Goal: Task Accomplishment & Management: Manage account settings

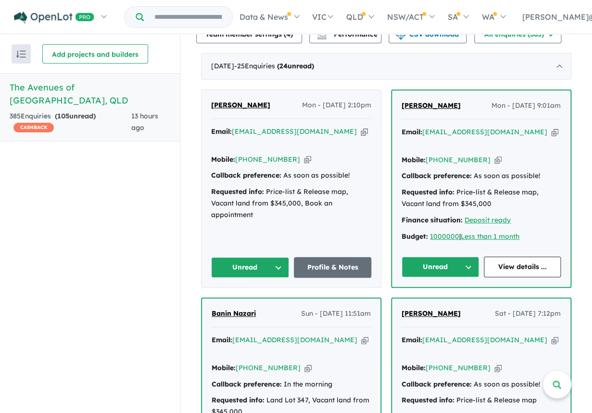
scroll to position [374, 0]
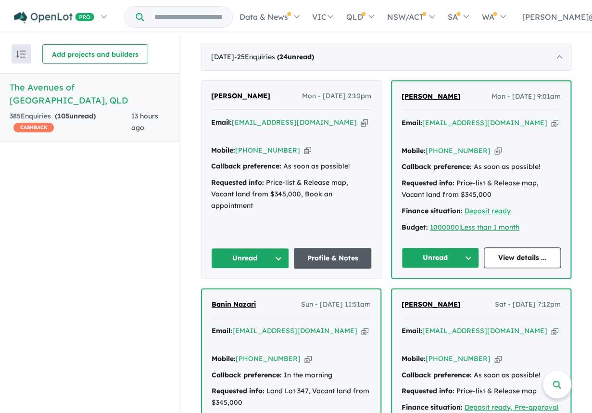
click at [313, 254] on link "Profile & Notes" at bounding box center [333, 258] width 78 height 21
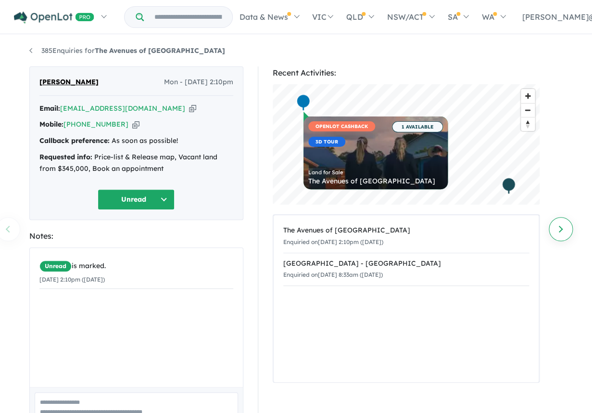
click at [560, 233] on link "Next enquiry" at bounding box center [561, 229] width 24 height 24
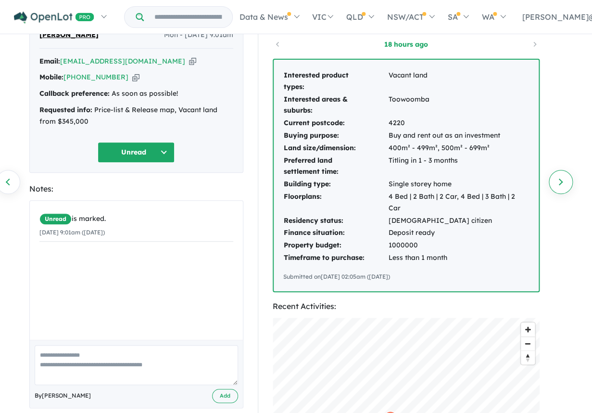
scroll to position [45, 0]
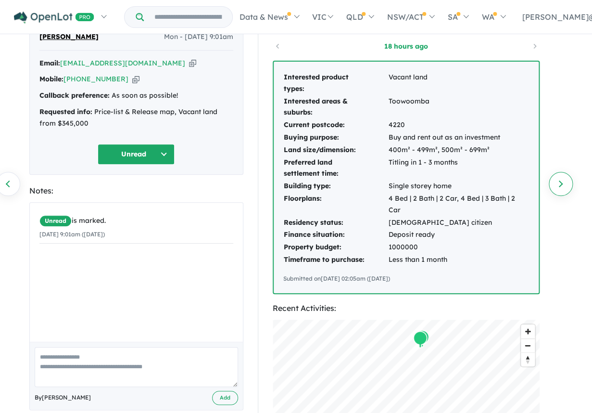
click at [564, 184] on link "Next enquiry" at bounding box center [561, 184] width 24 height 24
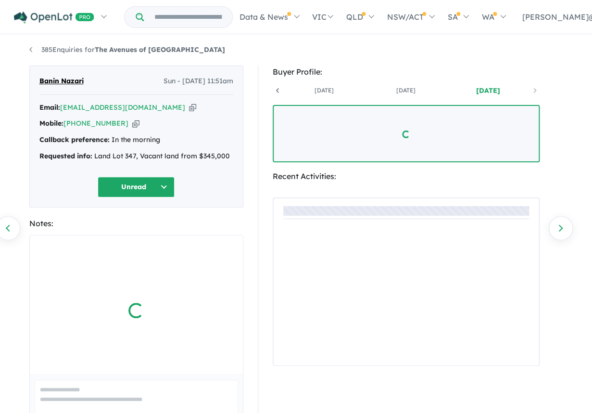
scroll to position [0, 71]
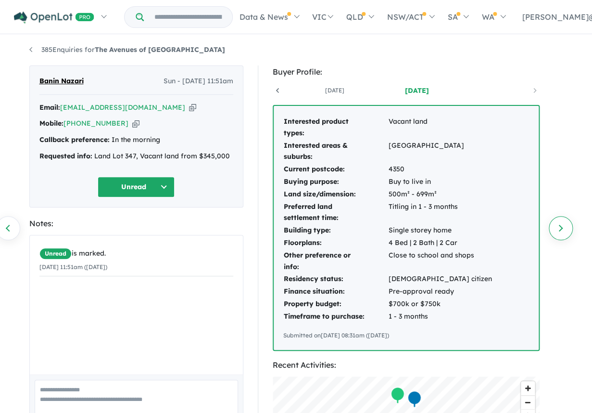
click at [563, 228] on link "Next enquiry" at bounding box center [561, 228] width 24 height 24
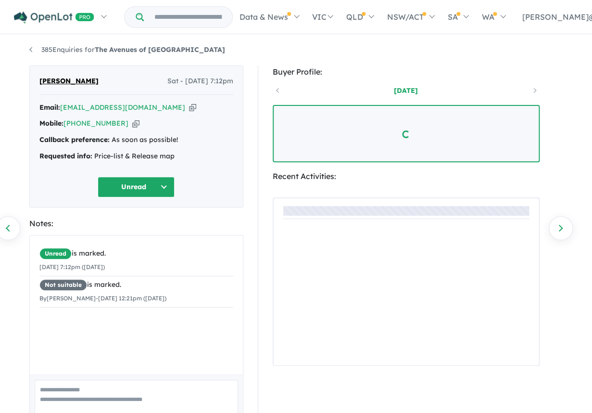
click at [563, 228] on link "Next enquiry" at bounding box center [561, 228] width 24 height 24
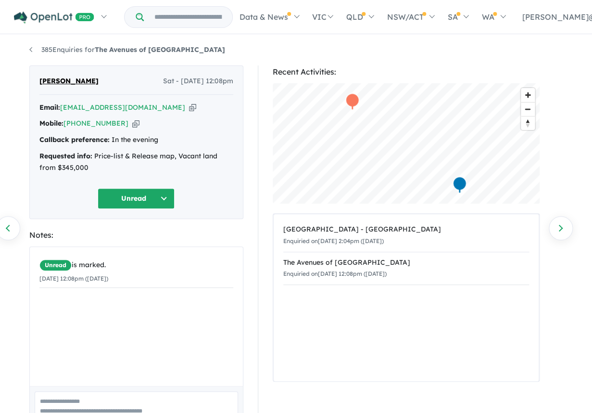
click at [563, 228] on link "Next enquiry" at bounding box center [561, 228] width 24 height 24
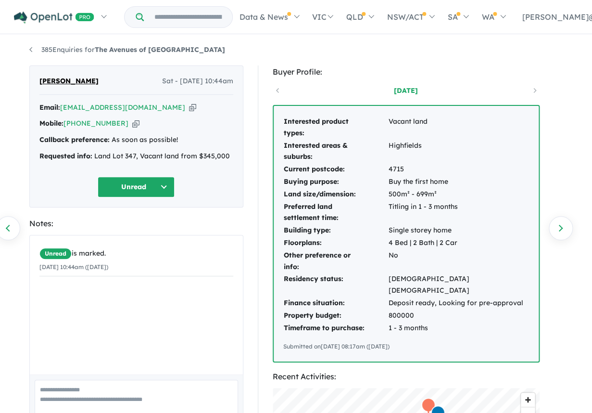
click at [563, 228] on link "Next enquiry" at bounding box center [561, 228] width 24 height 24
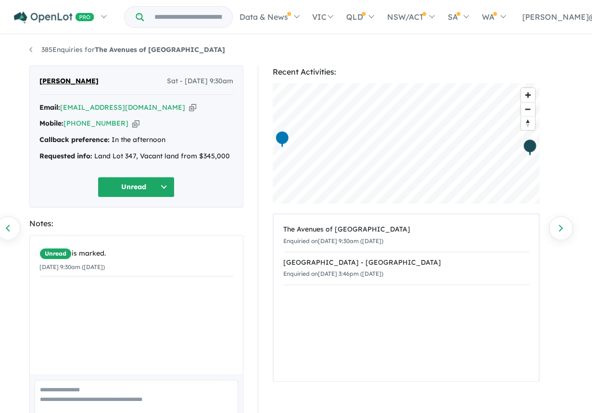
click at [563, 228] on link "Next enquiry" at bounding box center [561, 228] width 24 height 24
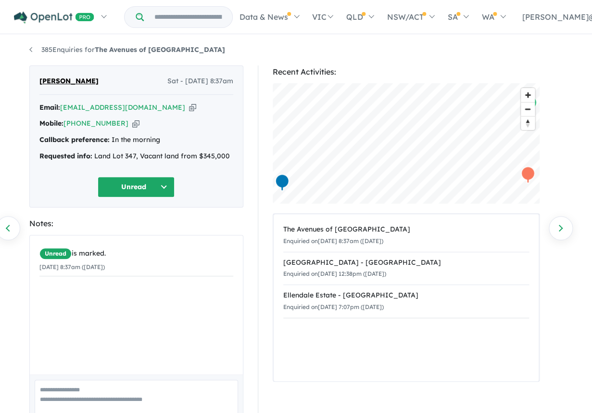
click at [563, 228] on link "Next enquiry" at bounding box center [561, 228] width 24 height 24
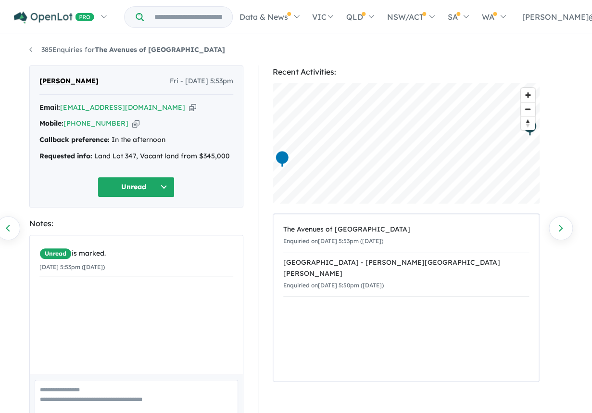
click at [563, 228] on link "Next enquiry" at bounding box center [561, 228] width 24 height 24
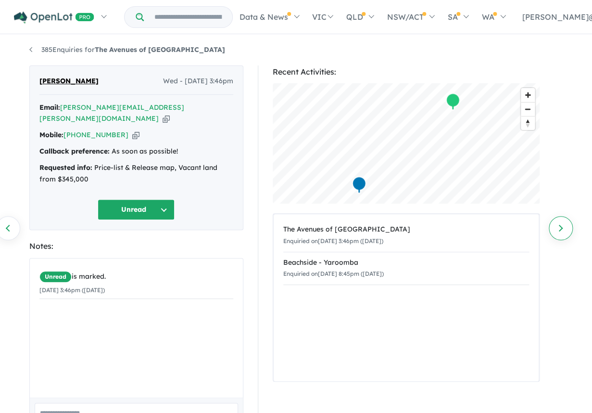
click at [565, 229] on link "Next enquiry" at bounding box center [561, 228] width 24 height 24
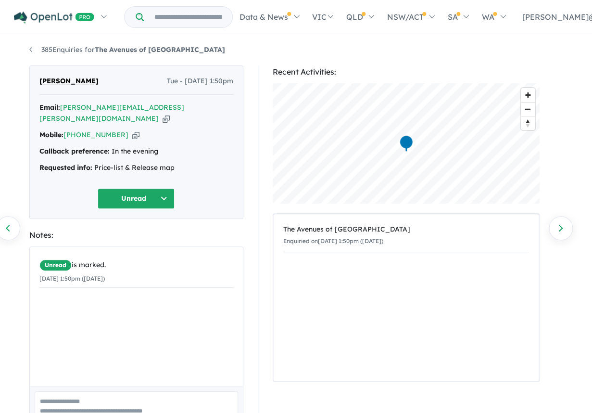
click at [547, 223] on div "Recent Activities: © Mapbox © OpenStreetMap Improve this map The Avenues of Hig…" at bounding box center [411, 269] width 306 height 408
click at [564, 231] on link "Next enquiry" at bounding box center [561, 228] width 24 height 24
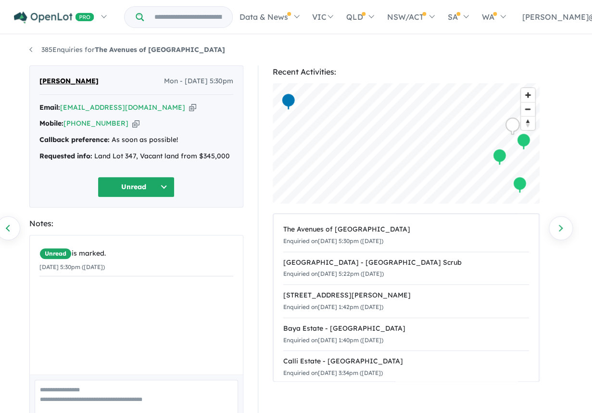
click at [564, 231] on link "Next enquiry" at bounding box center [561, 228] width 24 height 24
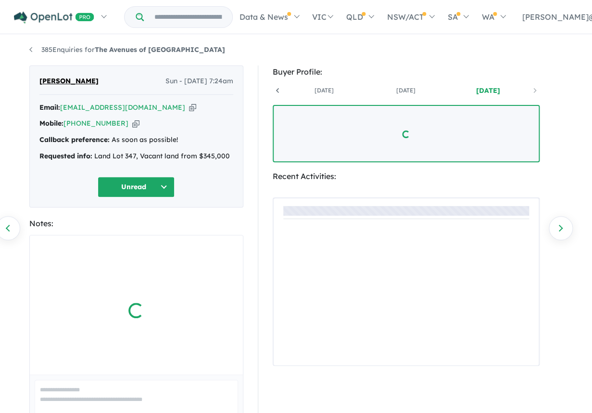
scroll to position [0, 71]
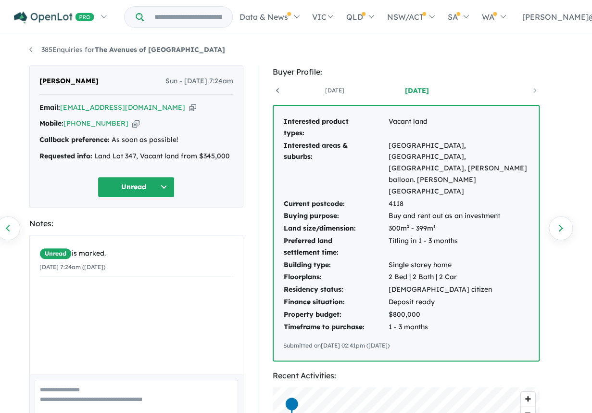
click at [564, 231] on link "Next enquiry" at bounding box center [561, 228] width 24 height 24
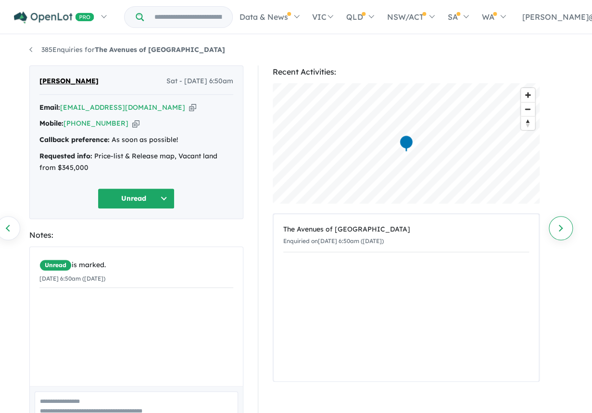
click at [564, 231] on link "Next enquiry" at bounding box center [561, 228] width 24 height 24
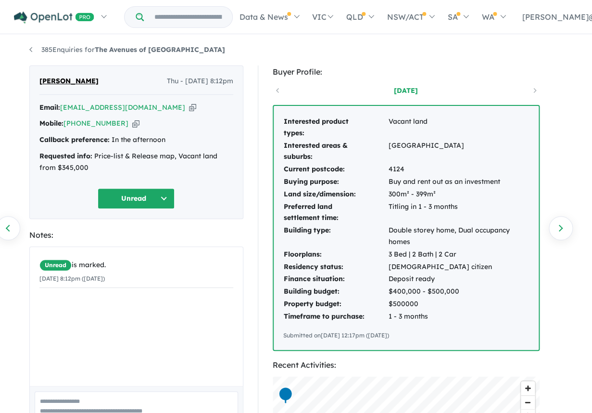
click at [564, 231] on link "Next enquiry" at bounding box center [561, 228] width 24 height 24
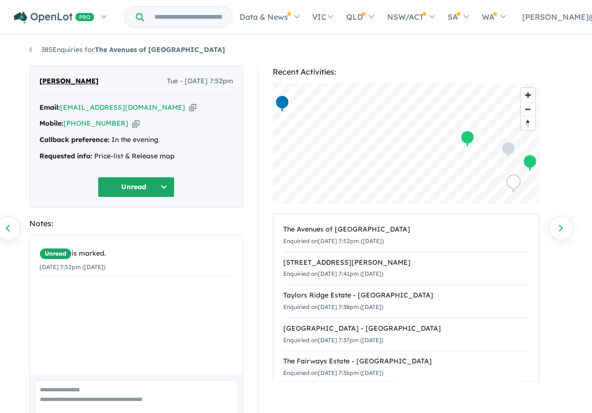
click at [564, 231] on link "Next enquiry" at bounding box center [561, 228] width 24 height 24
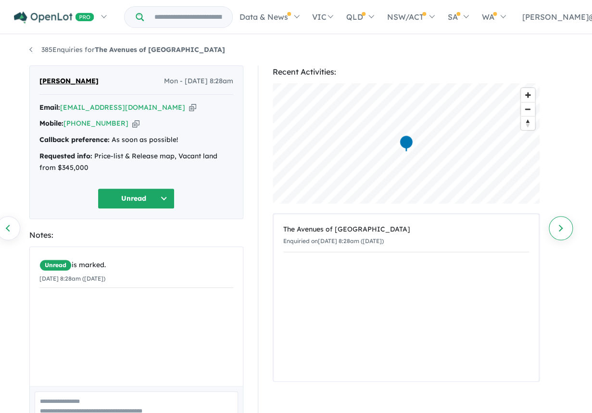
click at [564, 231] on link "Next enquiry" at bounding box center [561, 228] width 24 height 24
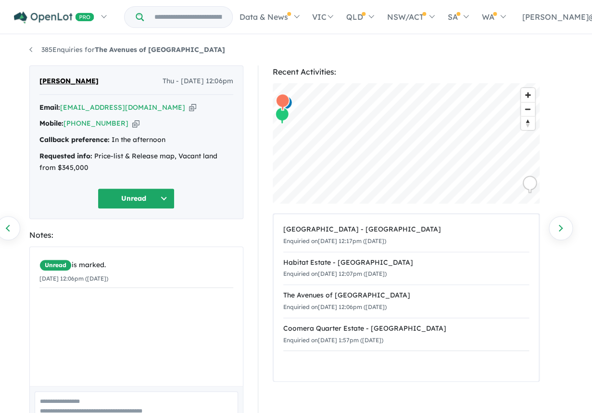
click at [564, 231] on link "Next enquiry" at bounding box center [561, 228] width 24 height 24
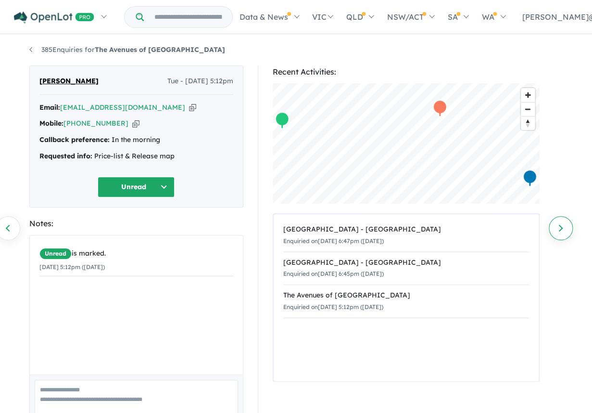
click at [564, 231] on link "Next enquiry" at bounding box center [561, 228] width 24 height 24
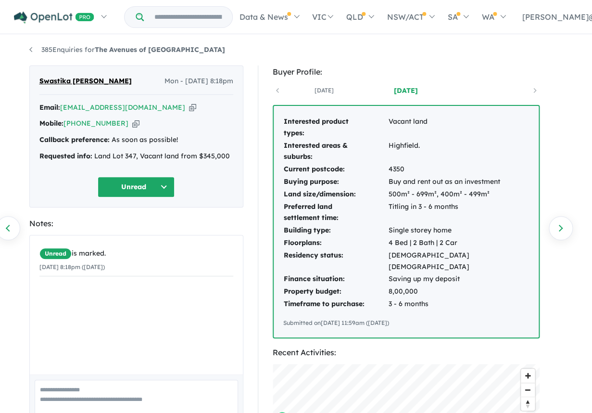
click at [564, 231] on link "Next enquiry" at bounding box center [561, 228] width 24 height 24
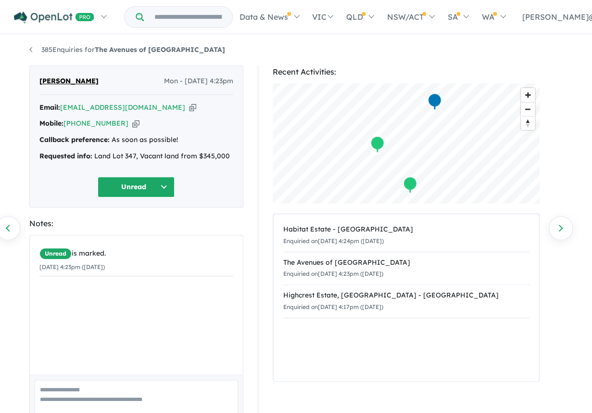
click at [564, 231] on link "Next enquiry" at bounding box center [561, 228] width 24 height 24
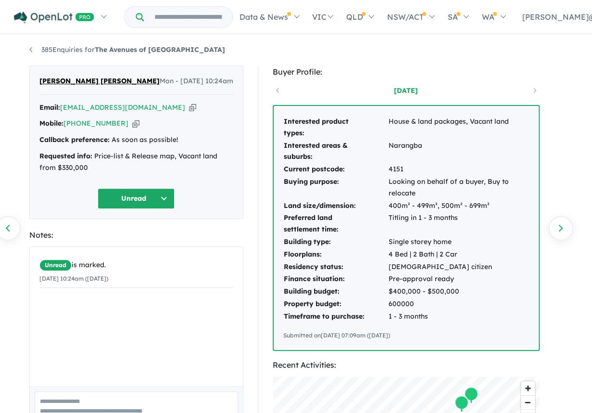
click at [564, 231] on link "Next enquiry" at bounding box center [561, 228] width 24 height 24
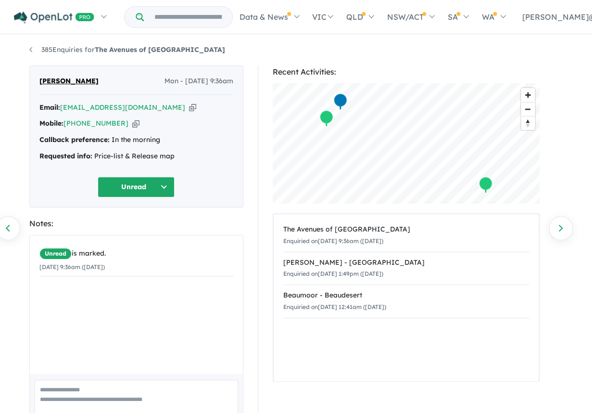
click at [564, 231] on link "Next enquiry" at bounding box center [561, 228] width 24 height 24
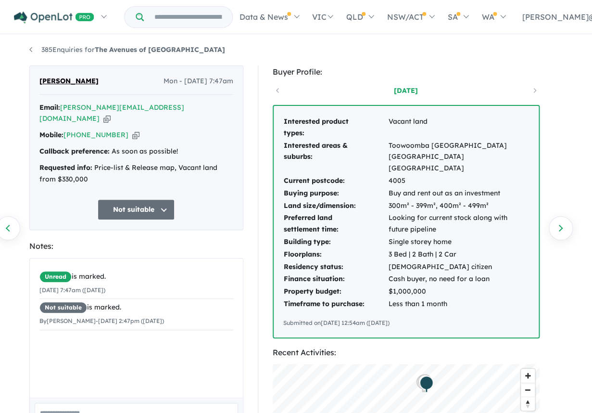
click at [564, 231] on link "Next enquiry" at bounding box center [561, 228] width 24 height 24
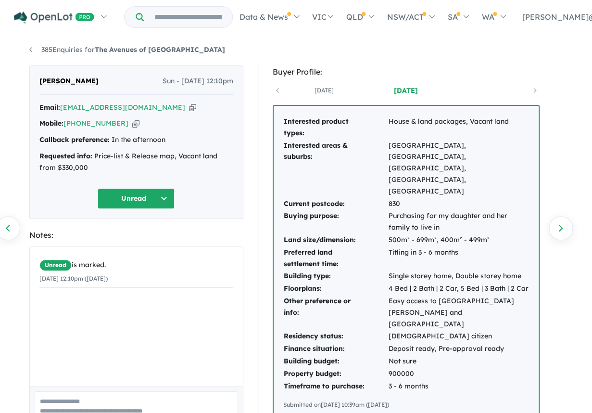
click at [564, 231] on link "Next enquiry" at bounding box center [561, 228] width 24 height 24
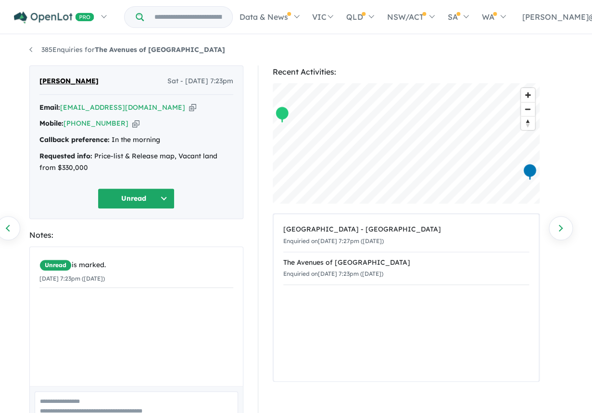
click at [564, 231] on link "Next enquiry" at bounding box center [561, 228] width 24 height 24
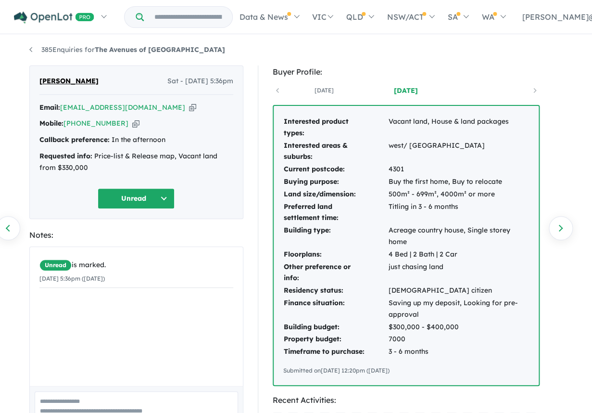
click at [564, 231] on link "Next enquiry" at bounding box center [561, 228] width 24 height 24
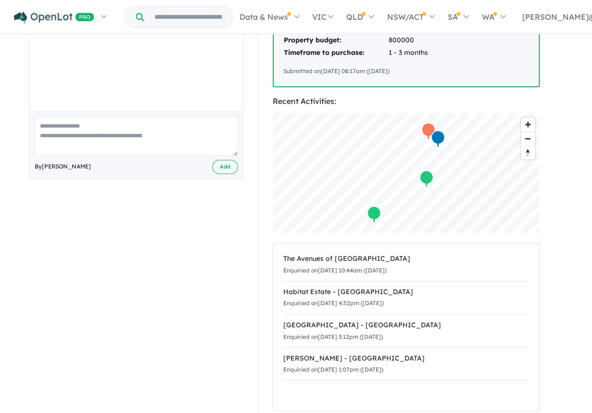
scroll to position [277, 0]
